Goal: Task Accomplishment & Management: Understand process/instructions

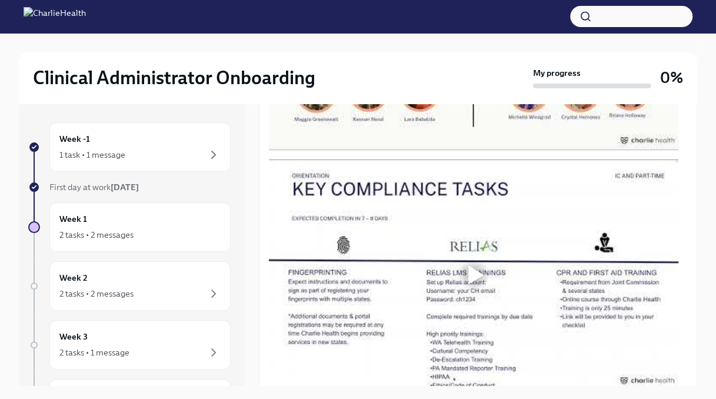
scroll to position [635, 0]
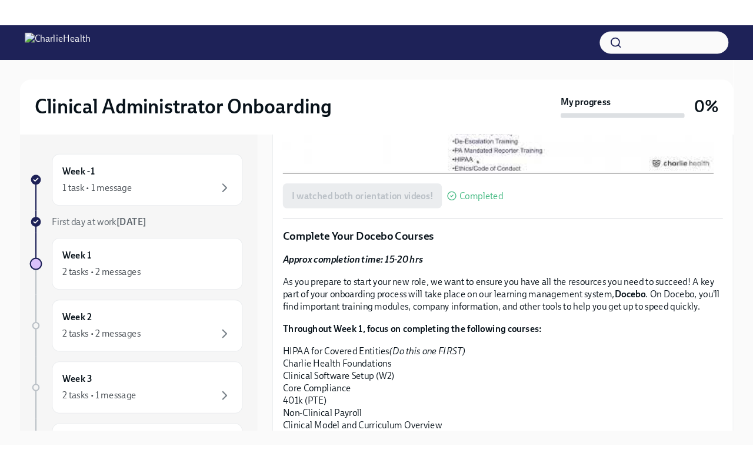
scroll to position [847, 0]
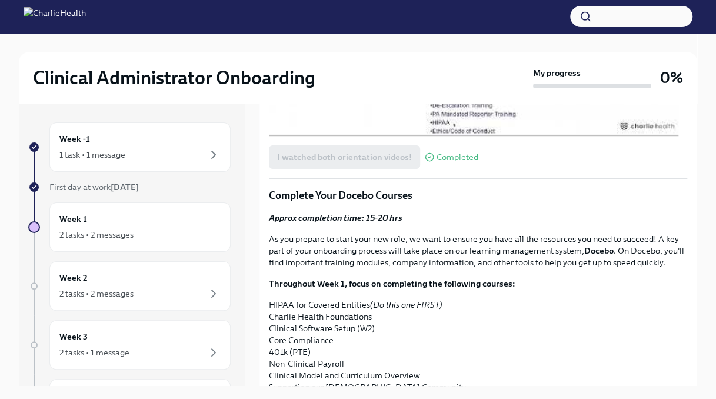
click at [471, 30] on div at bounding box center [475, 20] width 15 height 19
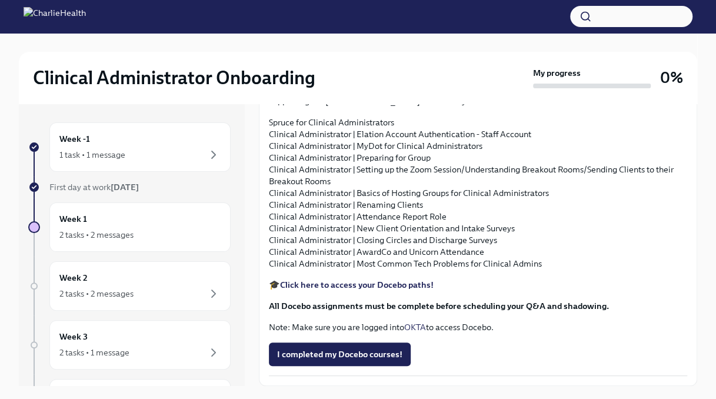
scroll to position [20, 0]
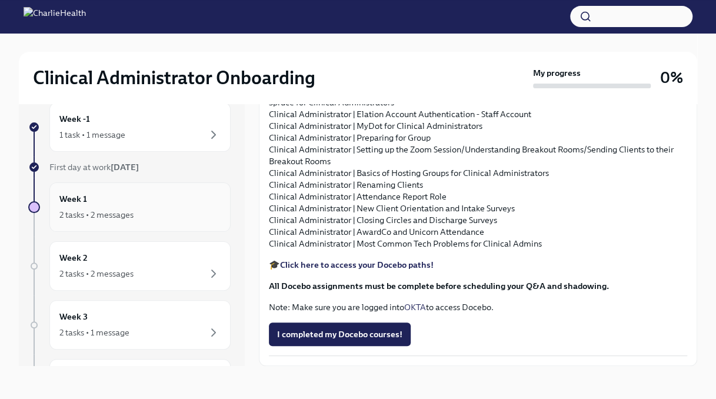
click at [121, 196] on div "Week 1 2 tasks • 2 messages" at bounding box center [139, 206] width 161 height 29
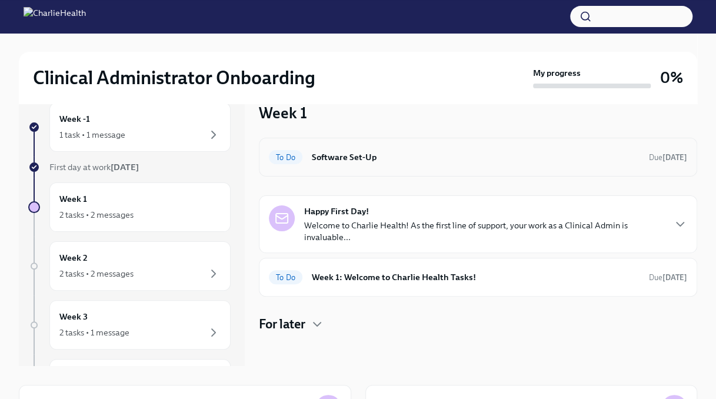
click at [338, 153] on h6 "Software Set-Up" at bounding box center [476, 157] width 328 height 13
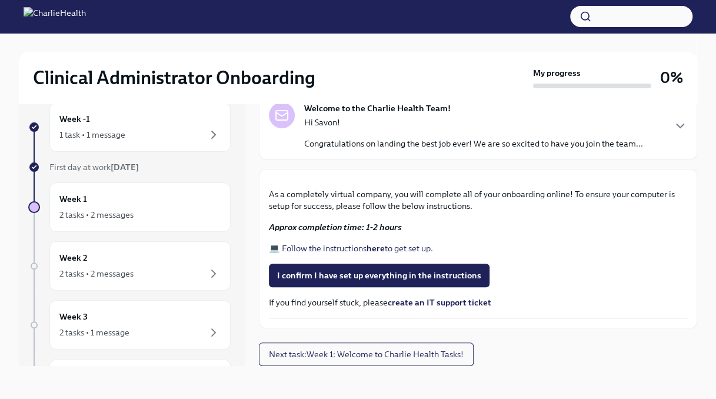
scroll to position [332, 0]
click at [326, 275] on span "I confirm I have set up everything in the instructions" at bounding box center [379, 275] width 204 height 12
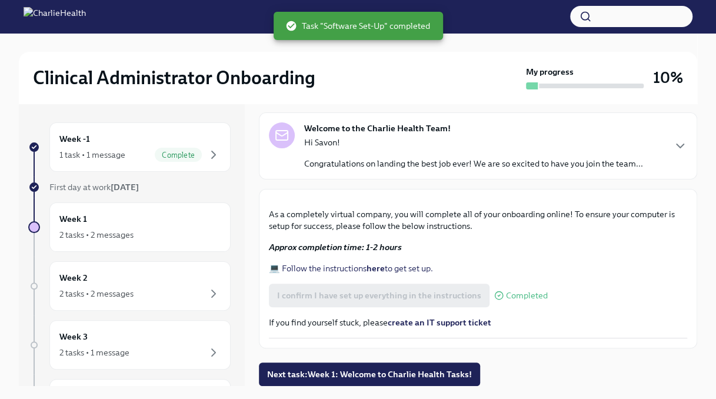
scroll to position [332, 0]
click at [356, 372] on span "Next task : Week 1: Welcome to Charlie Health Tasks!" at bounding box center [369, 374] width 205 height 12
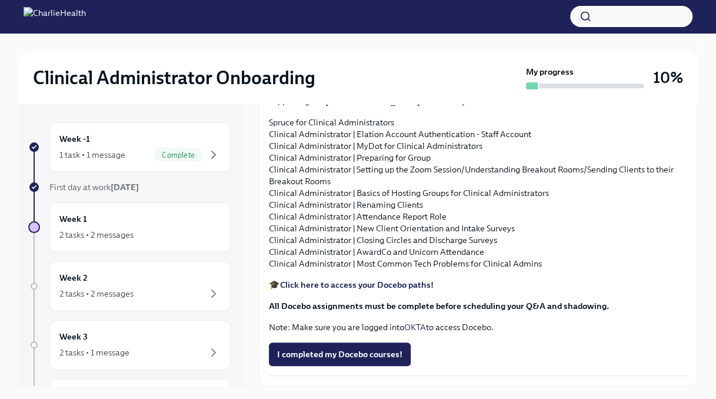
scroll to position [1265, 0]
click at [212, 156] on icon "button" at bounding box center [214, 154] width 4 height 7
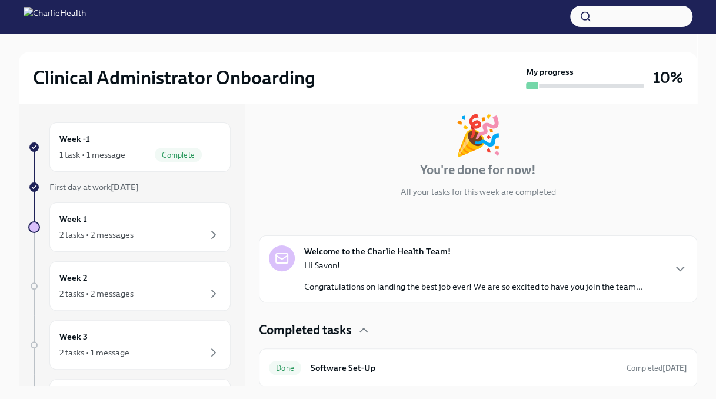
scroll to position [61, 0]
click at [99, 229] on div "2 tasks • 2 messages" at bounding box center [96, 235] width 74 height 12
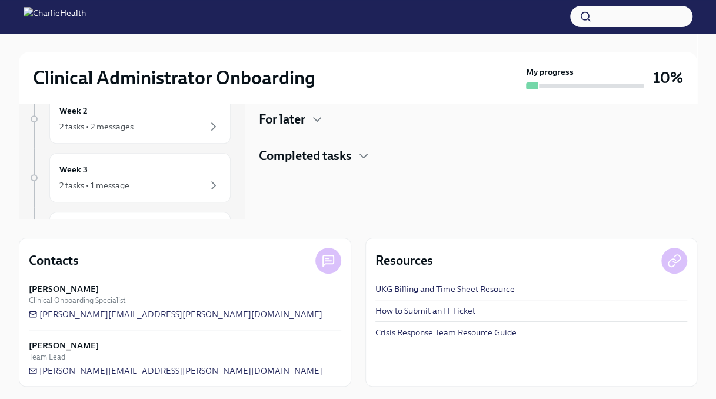
scroll to position [168, 0]
click at [307, 113] on div "For later" at bounding box center [478, 118] width 438 height 18
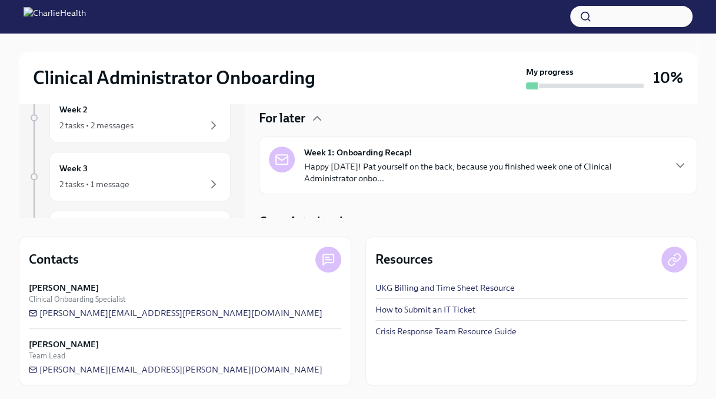
click at [342, 168] on p "Happy Friday! Pat yourself on the back, because you finished week one of Clinic…" at bounding box center [483, 173] width 359 height 24
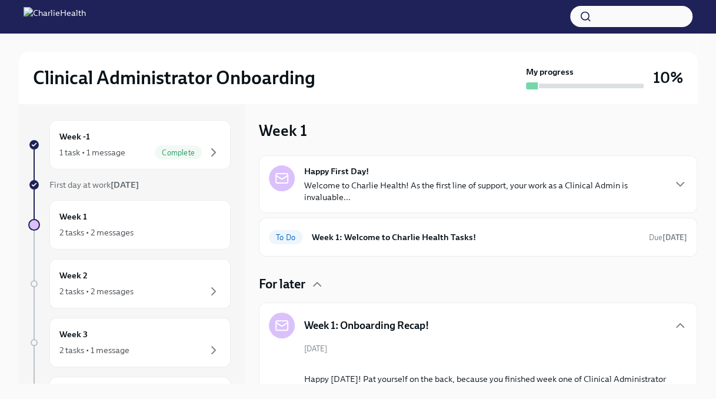
scroll to position [0, 0]
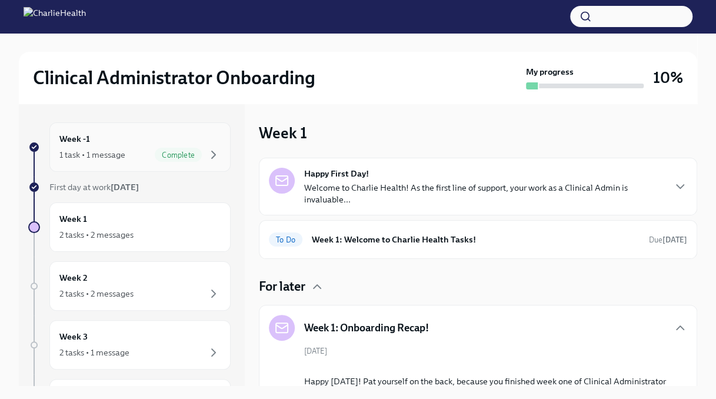
click at [173, 126] on div "Week -1 1 task • 1 message Complete" at bounding box center [139, 146] width 181 height 49
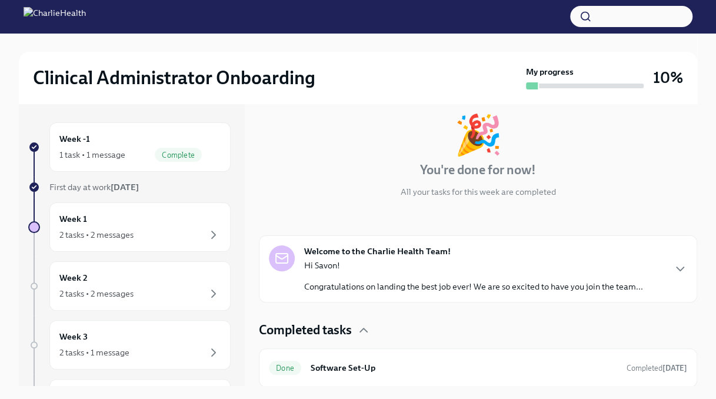
scroll to position [61, 0]
click at [422, 295] on div "Welcome to the Charlie Health Team! Hi Savon! Congratulations on landing the be…" at bounding box center [478, 268] width 438 height 67
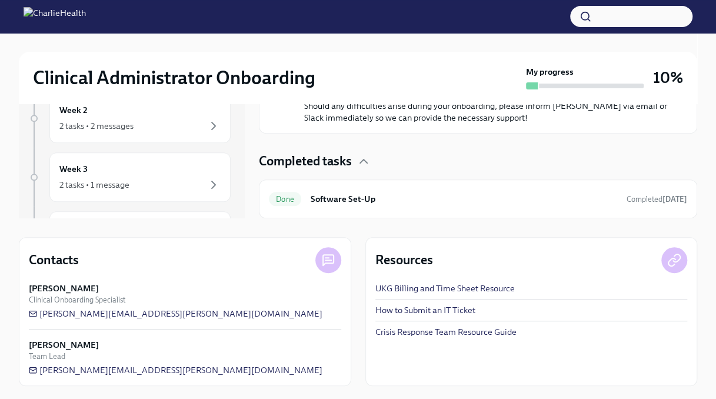
scroll to position [168, 0]
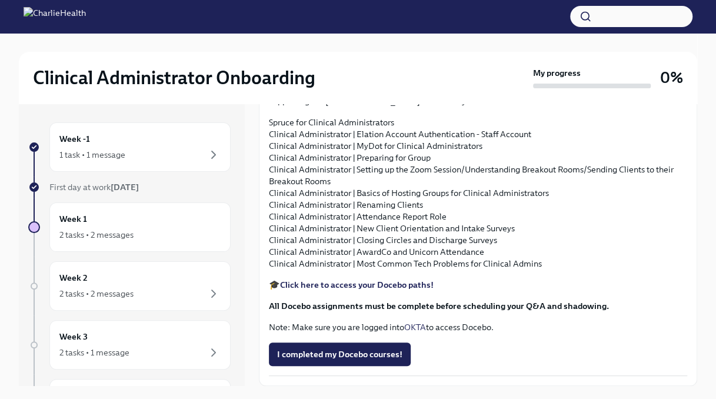
scroll to position [1308, 0]
click at [381, 290] on strong "Click here to access your Docebo paths!" at bounding box center [356, 284] width 153 height 11
